Goal: Task Accomplishment & Management: Manage account settings

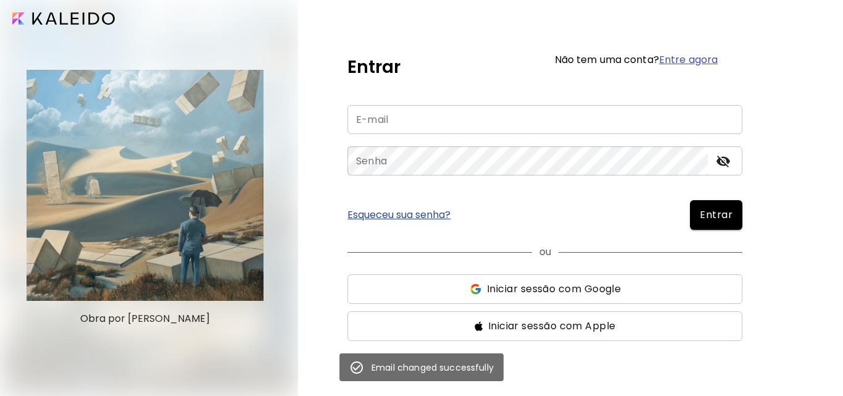
click at [393, 115] on input "email" at bounding box center [544, 119] width 395 height 29
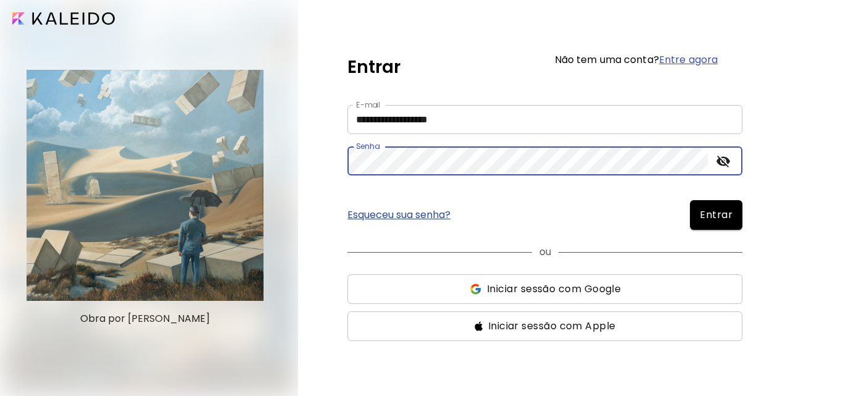
click at [690, 200] on button "Entrar" at bounding box center [716, 215] width 52 height 30
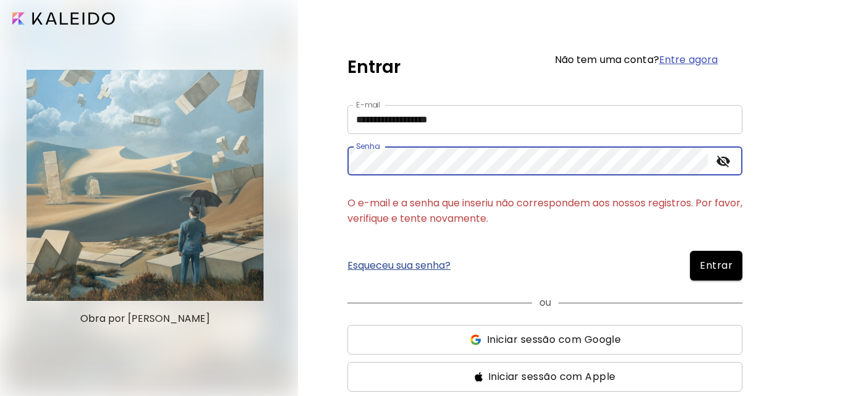
click at [465, 118] on input "**********" at bounding box center [544, 119] width 395 height 29
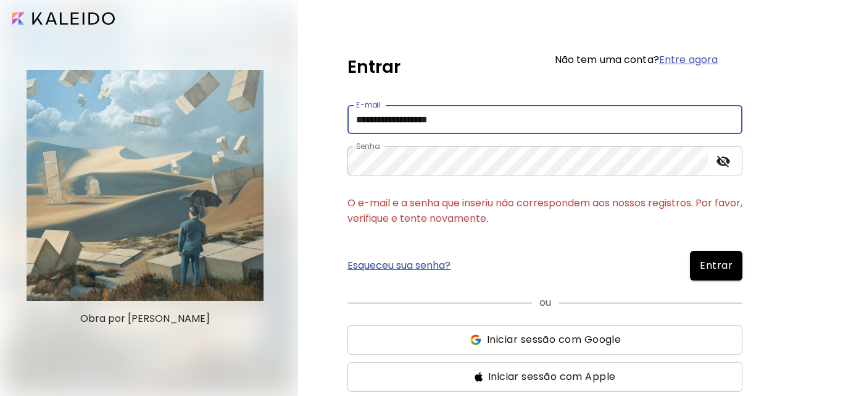
click at [464, 118] on input "**********" at bounding box center [544, 119] width 395 height 29
click at [386, 122] on input "**********" at bounding box center [544, 119] width 395 height 29
type input "**********"
click at [690, 251] on button "Entrar" at bounding box center [716, 266] width 52 height 30
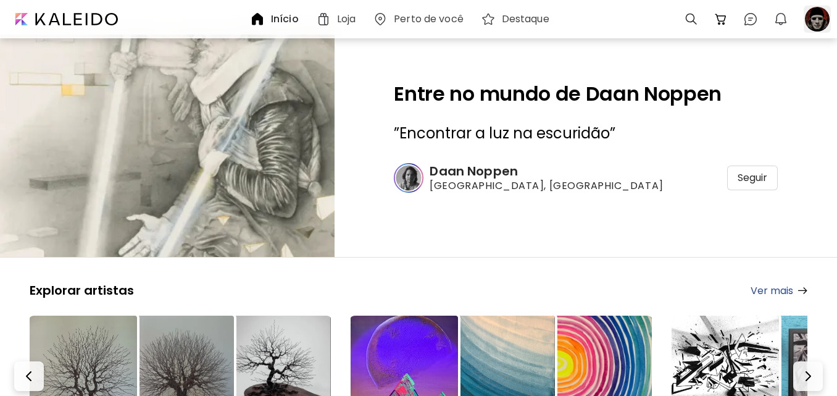
click at [825, 18] on div at bounding box center [817, 19] width 27 height 27
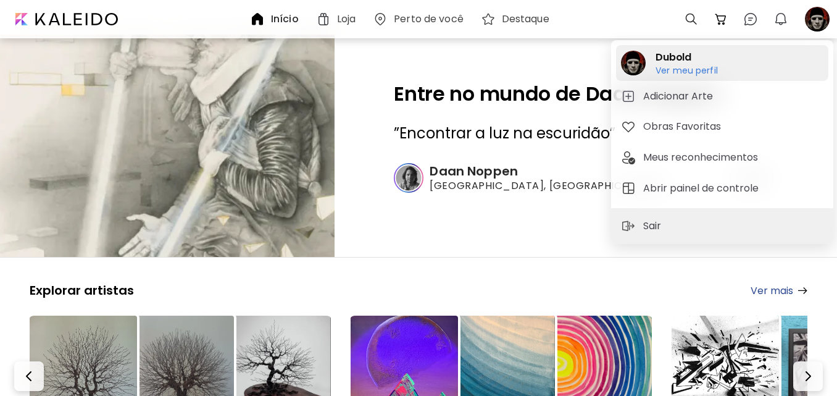
click at [690, 66] on h6 "Ver meu perfil" at bounding box center [686, 70] width 62 height 11
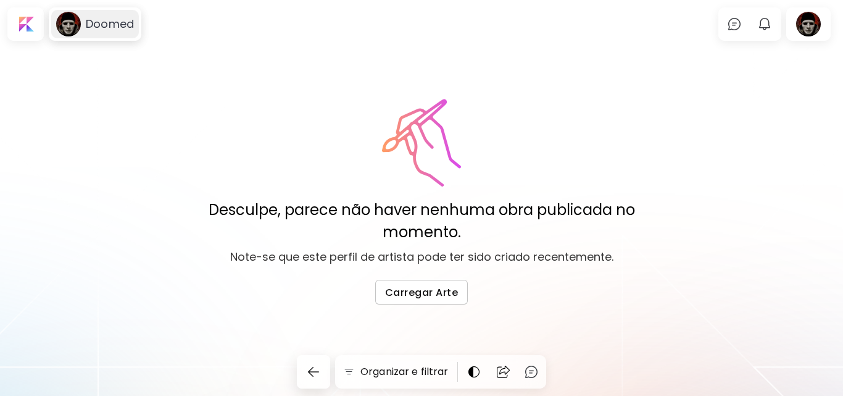
click at [77, 26] on image at bounding box center [68, 24] width 25 height 25
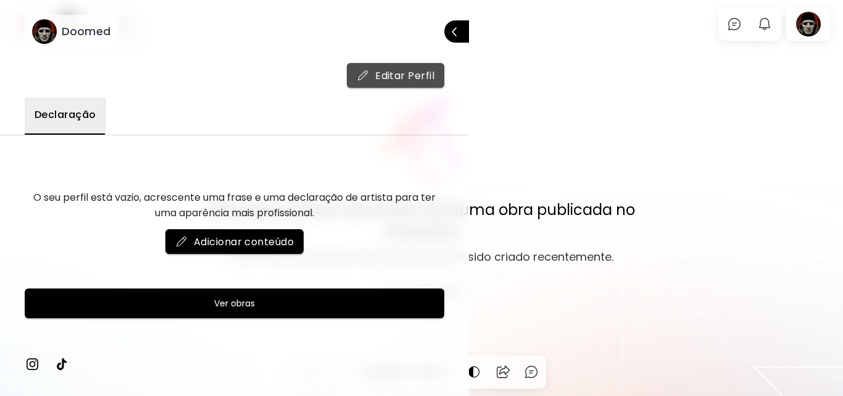
click at [391, 79] on span "Editar Perfil" at bounding box center [396, 75] width 78 height 13
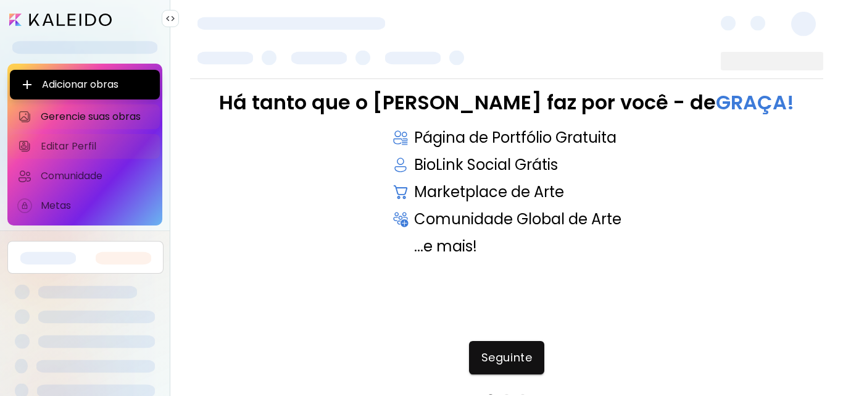
click at [34, 143] on link "Editar Perfil" at bounding box center [85, 146] width 150 height 25
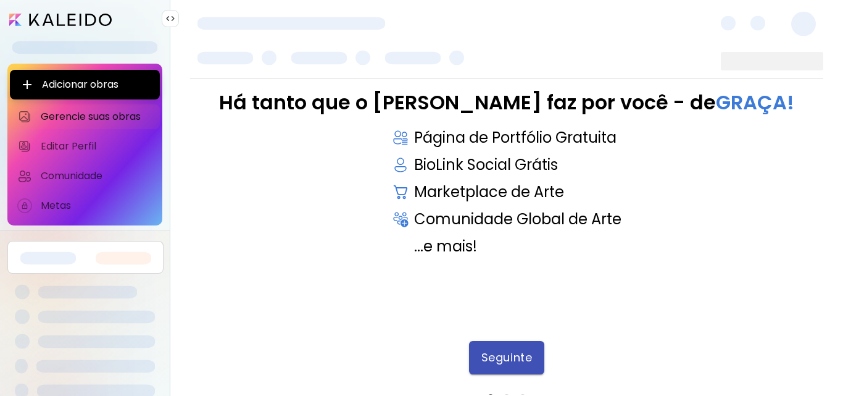
click at [491, 365] on button "Seguinte" at bounding box center [506, 357] width 75 height 33
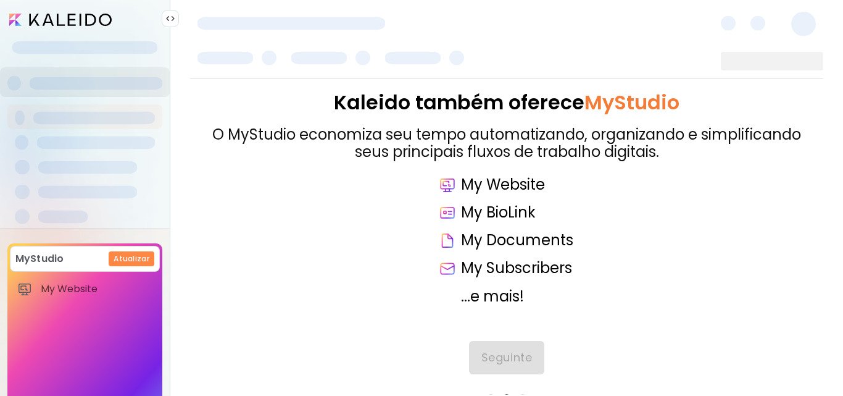
click at [486, 364] on div "Kaleido também oferece MyStudio O MyStudio economiza seu tempo automatizando, o…" at bounding box center [506, 236] width 633 height 315
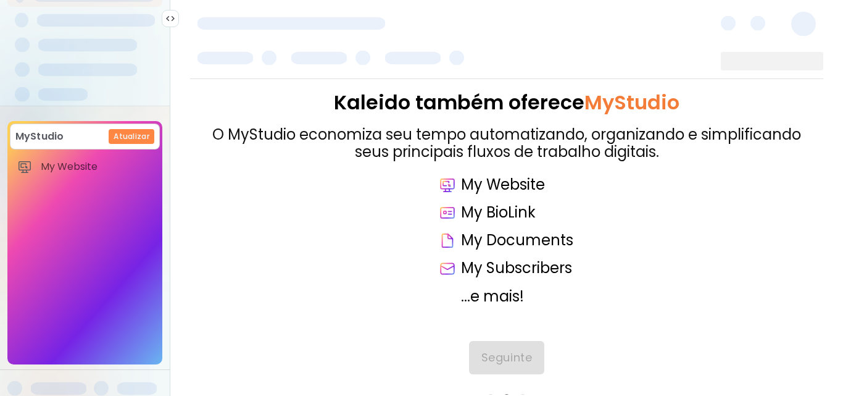
scroll to position [132, 0]
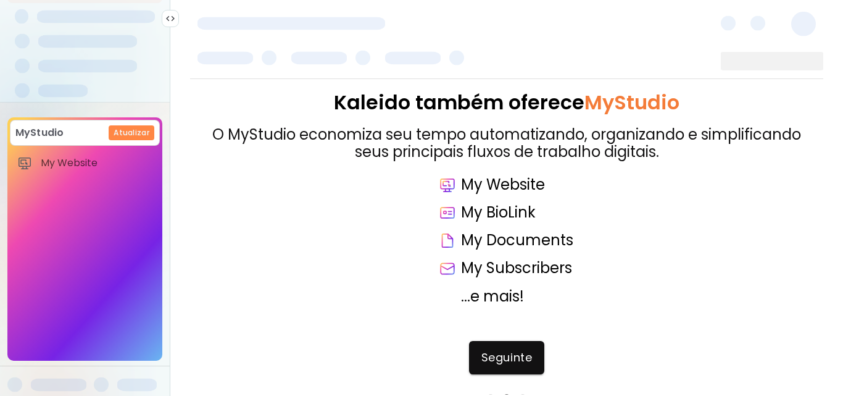
click at [120, 128] on h6 "Atualizar" at bounding box center [132, 132] width 36 height 11
click at [514, 354] on span "Seguinte" at bounding box center [506, 358] width 51 height 14
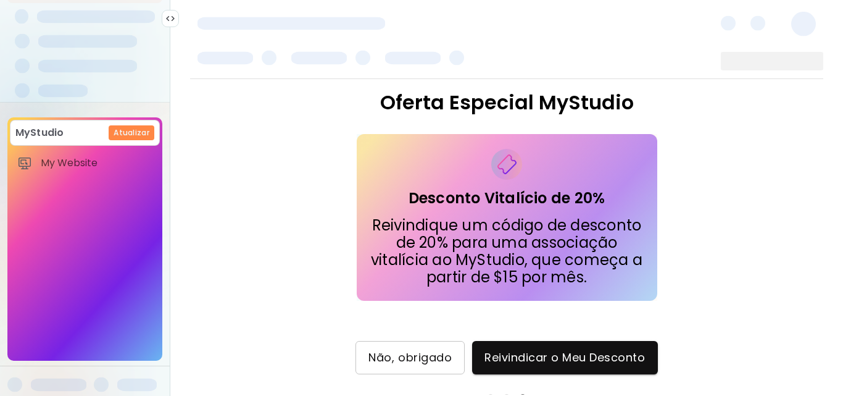
click at [390, 351] on span "Não, obrigado" at bounding box center [409, 358] width 83 height 14
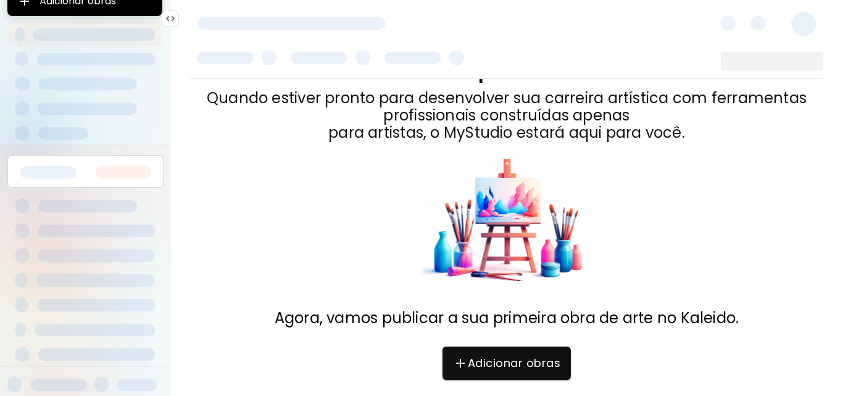
scroll to position [57, 0]
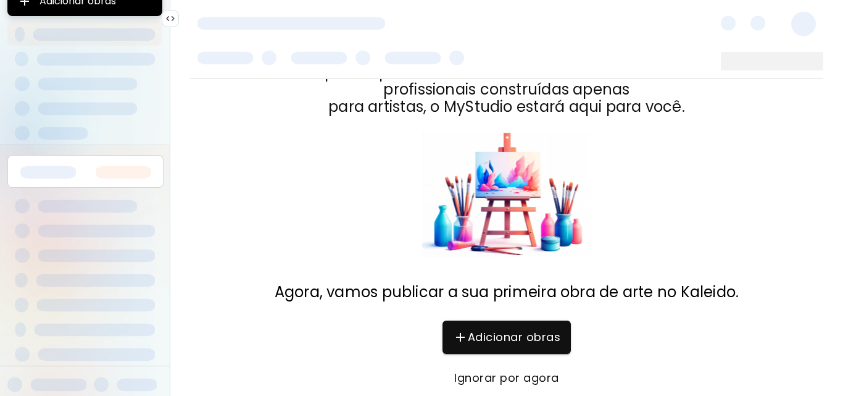
click at [468, 372] on span "Ignorar por agora" at bounding box center [507, 378] width 104 height 14
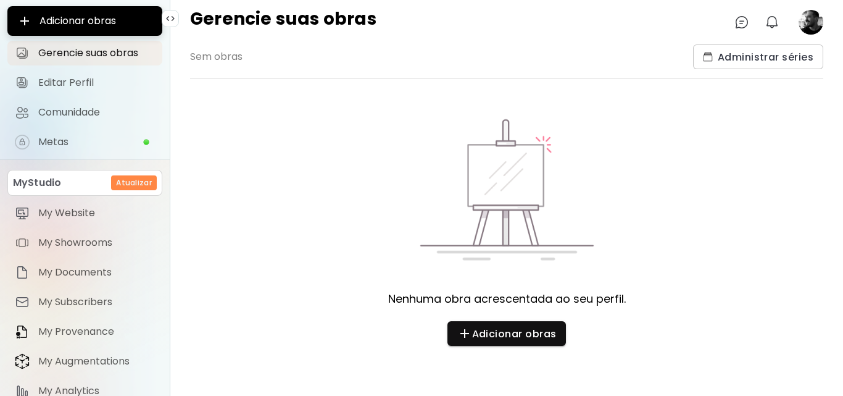
scroll to position [98, 0]
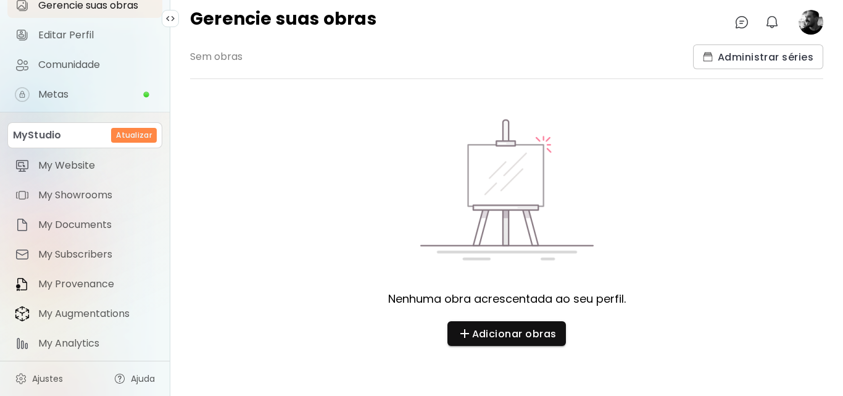
click at [799, 22] on image at bounding box center [811, 22] width 25 height 25
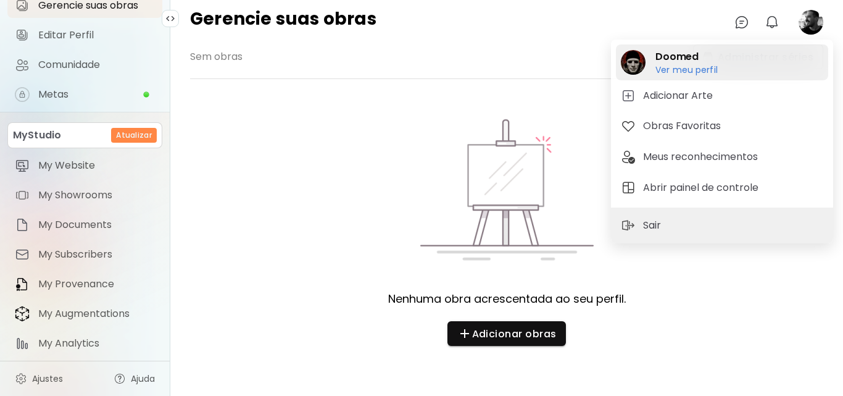
click at [667, 69] on h6 "Ver meu perfil" at bounding box center [686, 69] width 62 height 11
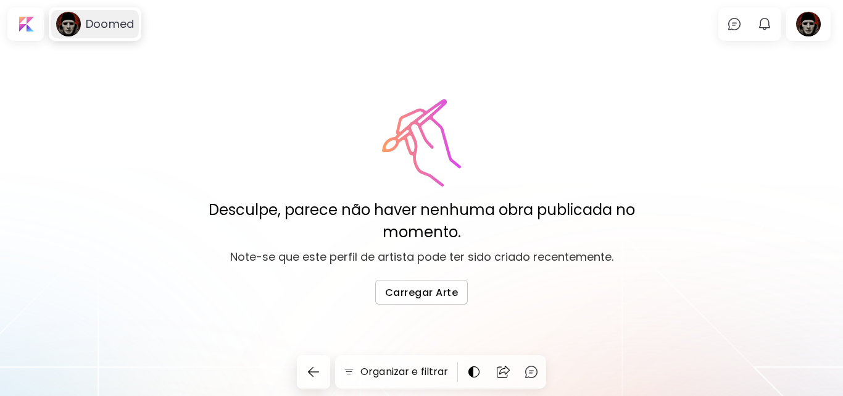
click at [96, 23] on h6 "Doomed" at bounding box center [110, 24] width 48 height 15
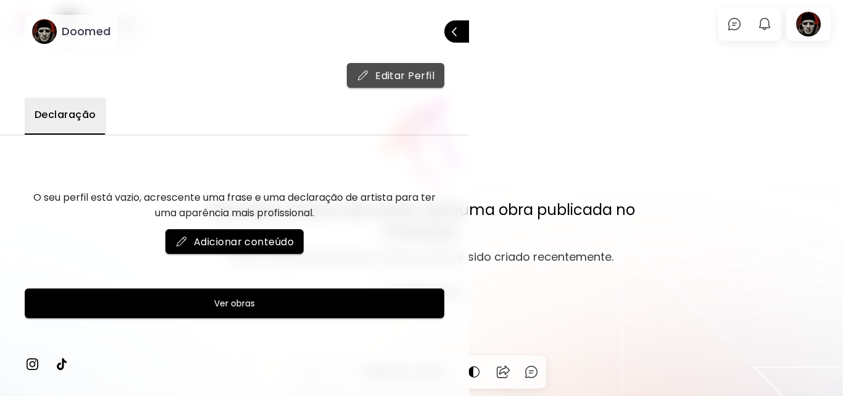
click at [383, 77] on span "Editar Perfil" at bounding box center [396, 75] width 78 height 13
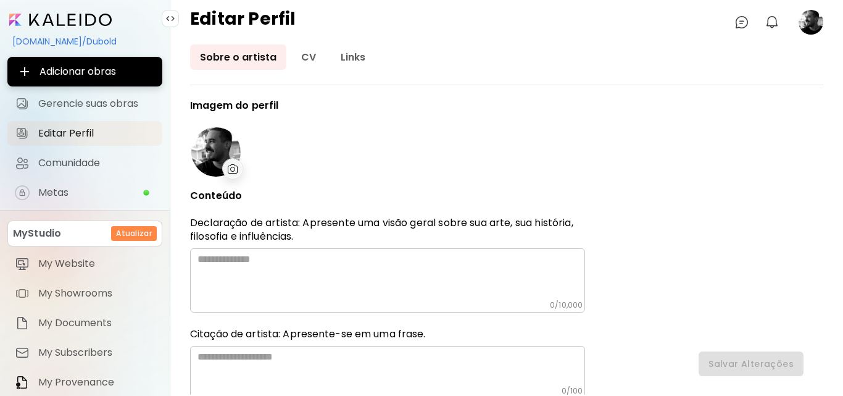
click at [230, 162] on div at bounding box center [232, 168] width 21 height 21
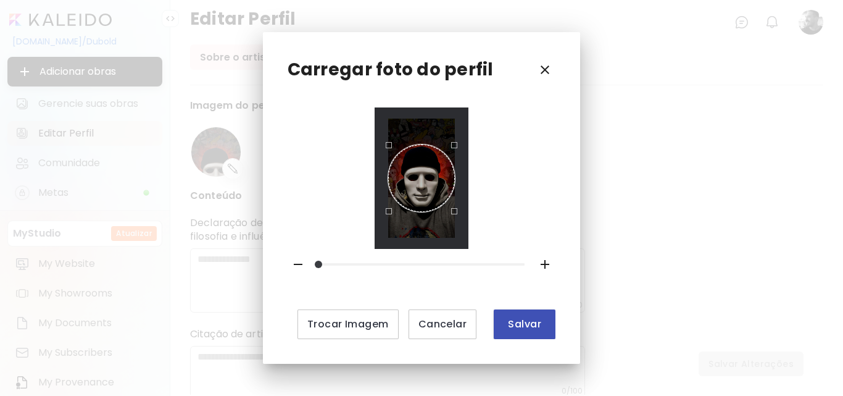
click at [496, 318] on button "Salvar" at bounding box center [525, 324] width 62 height 30
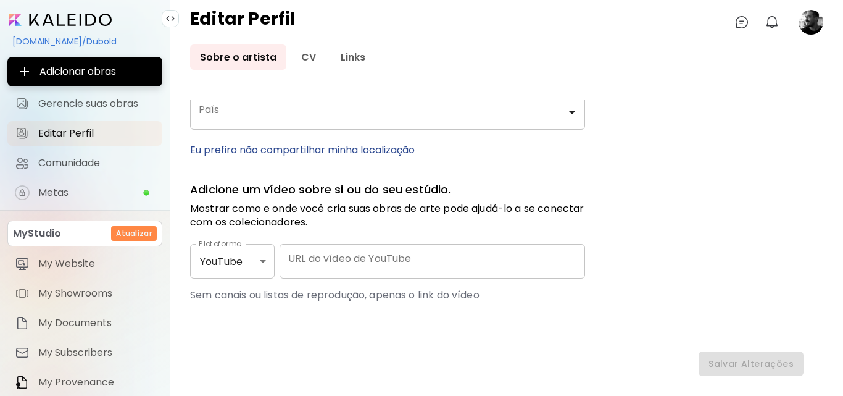
scroll to position [454, 0]
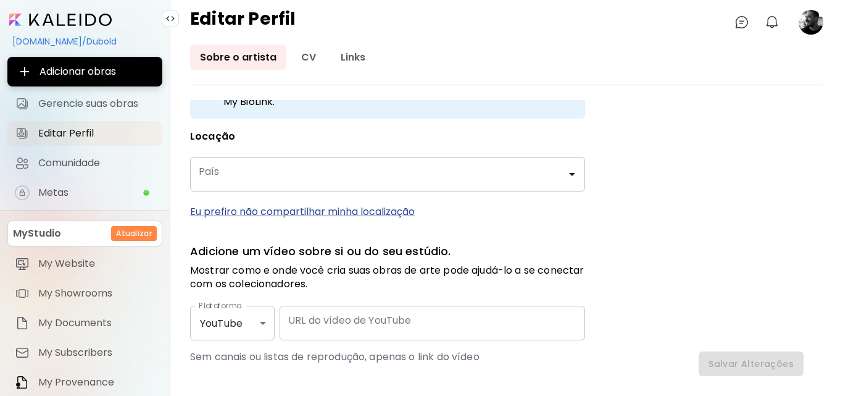
click at [384, 210] on p "Eu prefiro não compartilhar minha localização" at bounding box center [387, 211] width 395 height 15
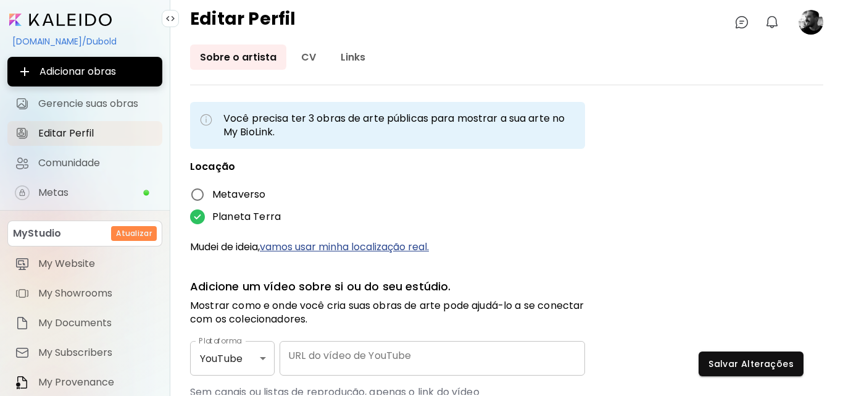
scroll to position [432, 0]
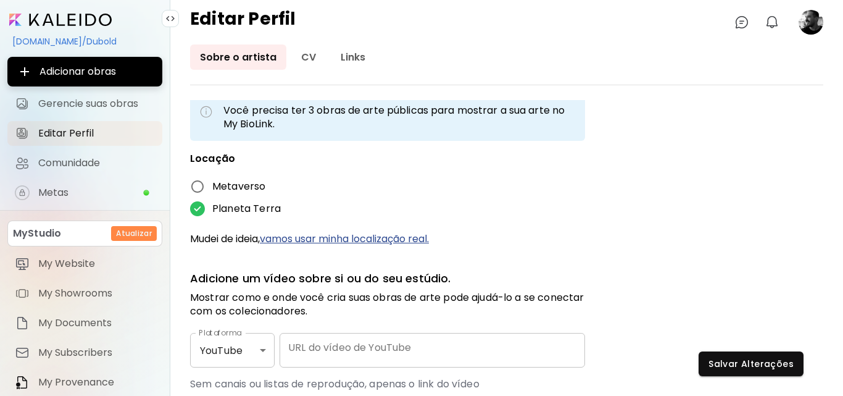
click at [337, 239] on span "vamos usar minha localização real." at bounding box center [344, 238] width 169 height 14
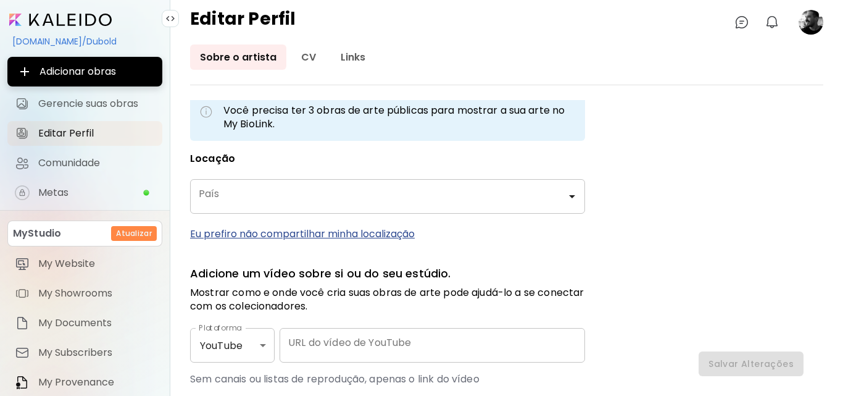
click at [329, 204] on input "País" at bounding box center [378, 196] width 365 height 23
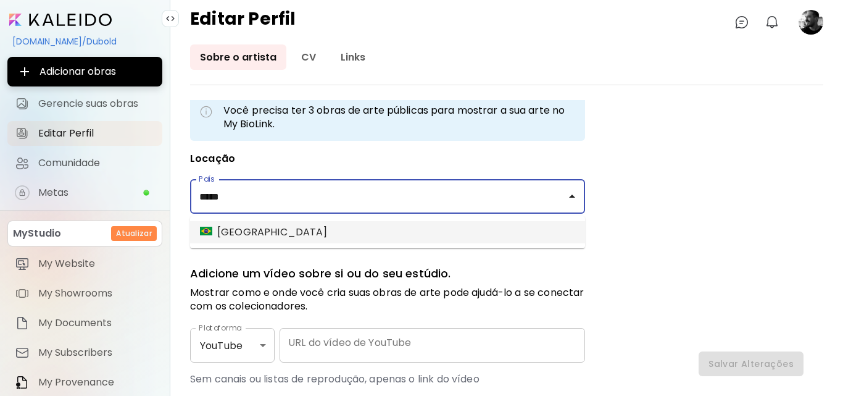
click at [286, 227] on li "Brasil" at bounding box center [387, 232] width 395 height 22
type input "******"
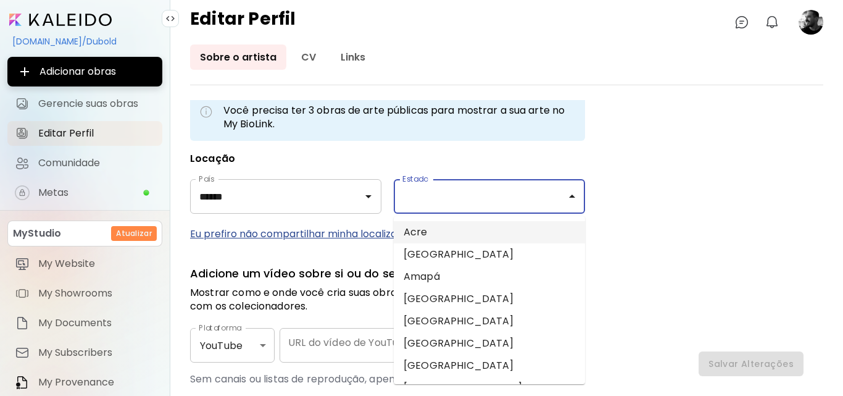
click at [480, 199] on input "Estado" at bounding box center [480, 196] width 162 height 23
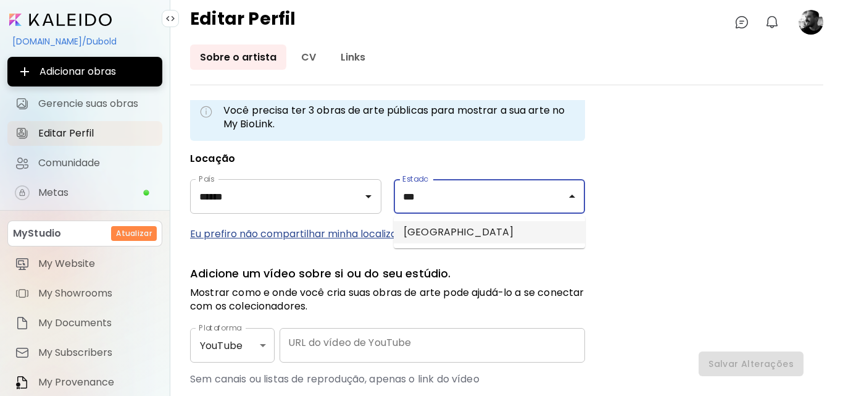
click at [439, 235] on li "São Paulo" at bounding box center [489, 232] width 191 height 22
type input "*********"
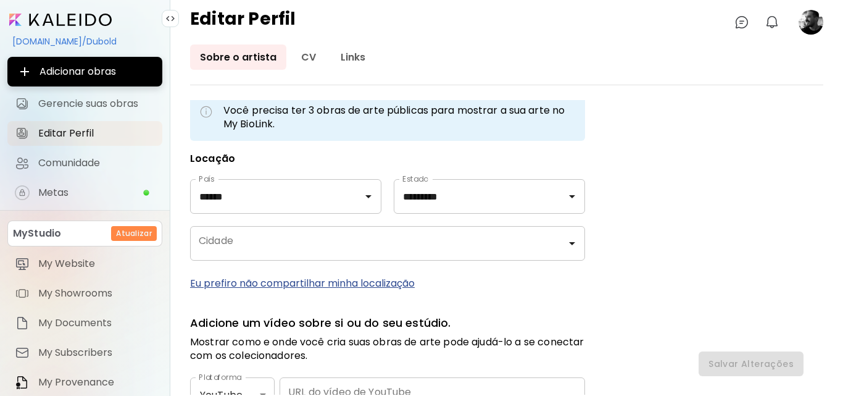
click at [297, 279] on p "Eu prefiro não compartilhar minha localização" at bounding box center [387, 282] width 395 height 15
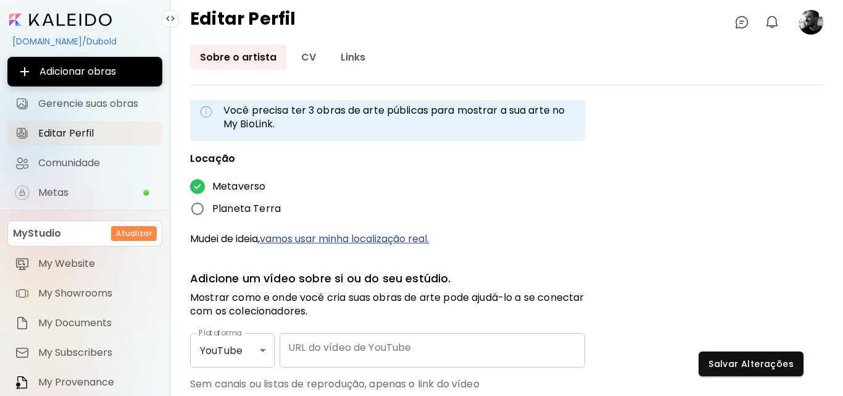
click at [230, 210] on span "Planeta Terra" at bounding box center [246, 208] width 69 height 15
click at [735, 361] on span "Salvar Alterações" at bounding box center [751, 363] width 85 height 13
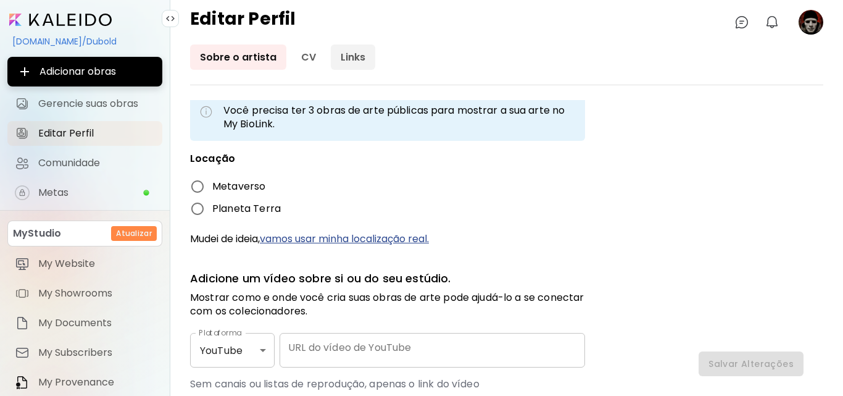
click at [348, 56] on link "Links" at bounding box center [353, 56] width 44 height 25
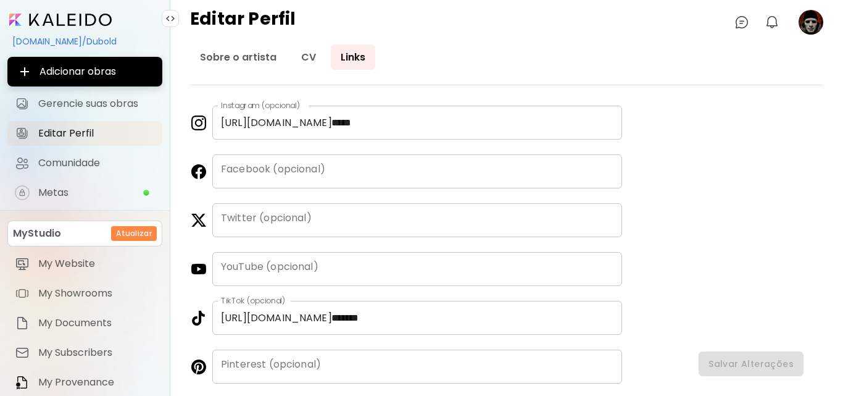
scroll to position [74, 0]
